Goal: Find contact information: Find contact information

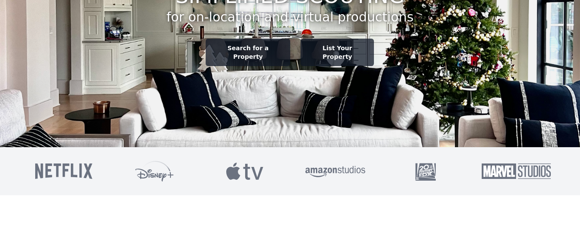
scroll to position [215, 0]
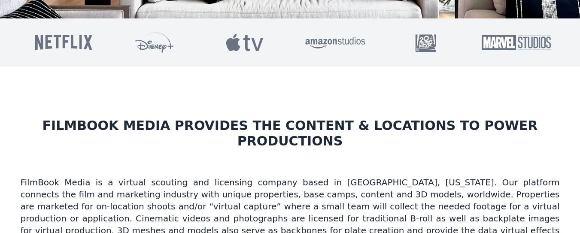
click at [27, 176] on p "FilmBook Media is a virtual scouting and licensing company based in [GEOGRAPHIC…" at bounding box center [290, 218] width 539 height 84
drag, startPoint x: 27, startPoint y: 164, endPoint x: 69, endPoint y: 159, distance: 42.8
click at [69, 159] on section "FilmBook Media is a virtual scouting and licensing company based in [GEOGRAPHIC…" at bounding box center [290, 224] width 539 height 151
copy p "FilmBook Media"
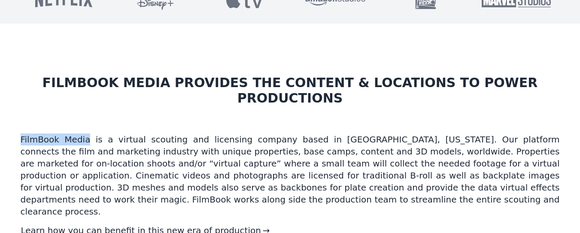
click at [284, 133] on p "FilmBook Media is a virtual scouting and licensing company based in [GEOGRAPHIC…" at bounding box center [290, 175] width 539 height 84
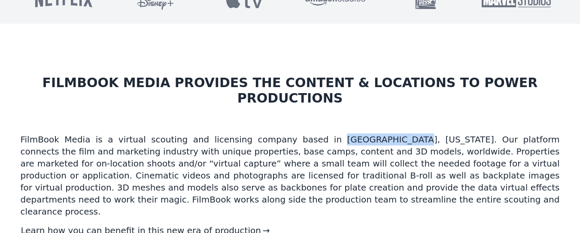
drag, startPoint x: 284, startPoint y: 127, endPoint x: 320, endPoint y: 124, distance: 36.1
click at [320, 133] on p "FilmBook Media is a virtual scouting and licensing company based in [GEOGRAPHIC…" at bounding box center [290, 175] width 539 height 84
copy p "[GEOGRAPHIC_DATA], [US_STATE]"
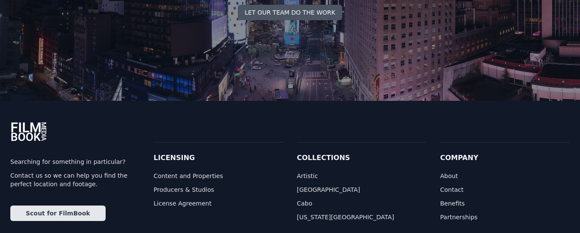
scroll to position [3305, 0]
drag, startPoint x: 56, startPoint y: 219, endPoint x: 104, endPoint y: 218, distance: 48.1
copy p "Film Book Media LLC"
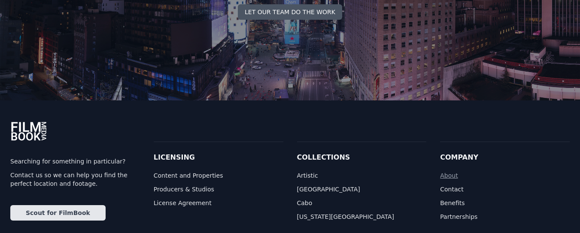
click at [455, 171] on link "About" at bounding box center [505, 175] width 130 height 9
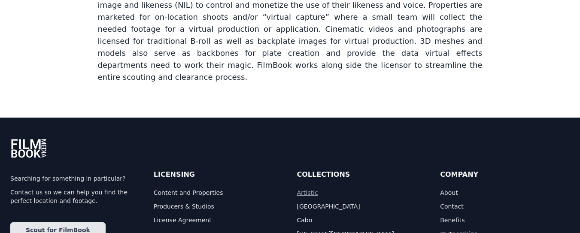
scroll to position [155, 0]
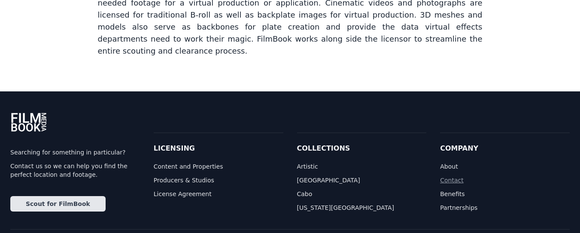
click at [444, 176] on link "Contact" at bounding box center [505, 180] width 130 height 9
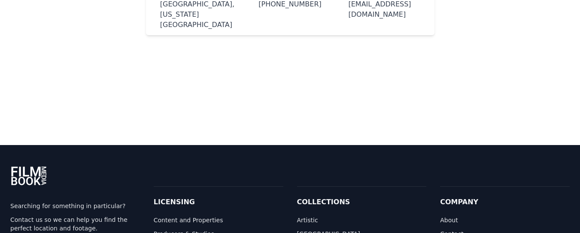
scroll to position [43, 0]
